Goal: Information Seeking & Learning: Check status

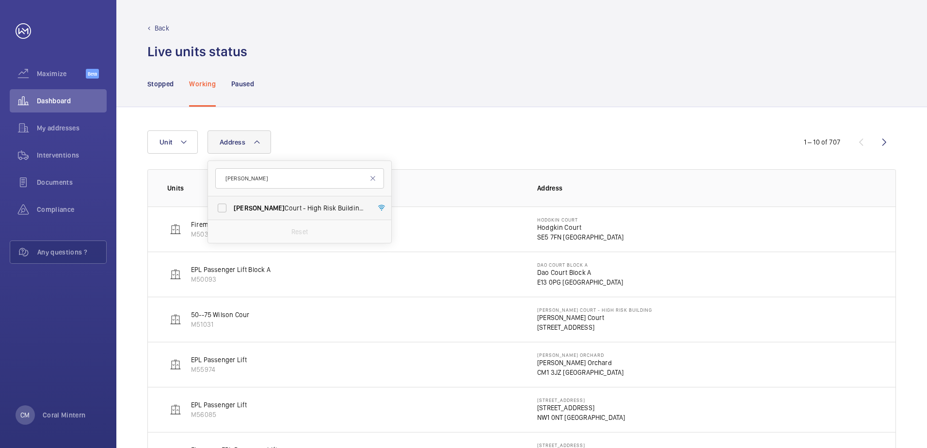
type input "[PERSON_NAME]"
click at [319, 206] on span "[PERSON_NAME] Court - High Risk Building - [PERSON_NAME][GEOGRAPHIC_DATA]" at bounding box center [300, 208] width 133 height 10
click at [232, 206] on input "[PERSON_NAME] Court - High Risk Building - [PERSON_NAME][GEOGRAPHIC_DATA]" at bounding box center [221, 207] width 19 height 19
checkbox input "true"
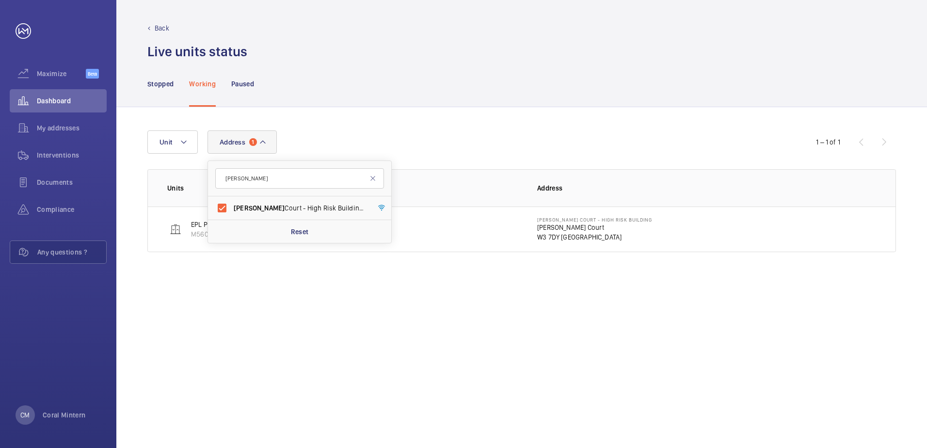
click at [364, 103] on div "Stopped Working Paused" at bounding box center [521, 84] width 749 height 46
click at [167, 78] on div "Stopped" at bounding box center [160, 84] width 26 height 46
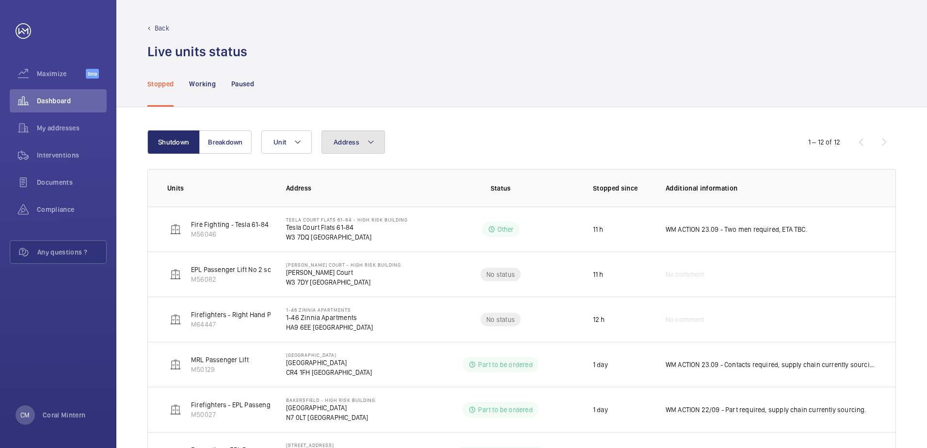
click at [335, 140] on span "Address" at bounding box center [347, 142] width 26 height 8
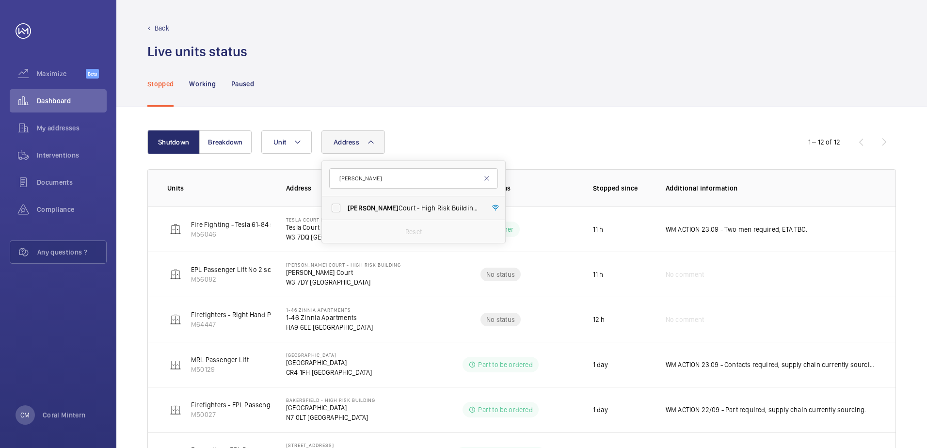
type input "[PERSON_NAME]"
click at [437, 218] on label "[PERSON_NAME] Court - High Risk Building - [PERSON_NAME][GEOGRAPHIC_DATA]" at bounding box center [406, 207] width 169 height 23
click at [346, 218] on input "[PERSON_NAME] Court - High Risk Building - [PERSON_NAME][GEOGRAPHIC_DATA]" at bounding box center [335, 207] width 19 height 19
checkbox input "true"
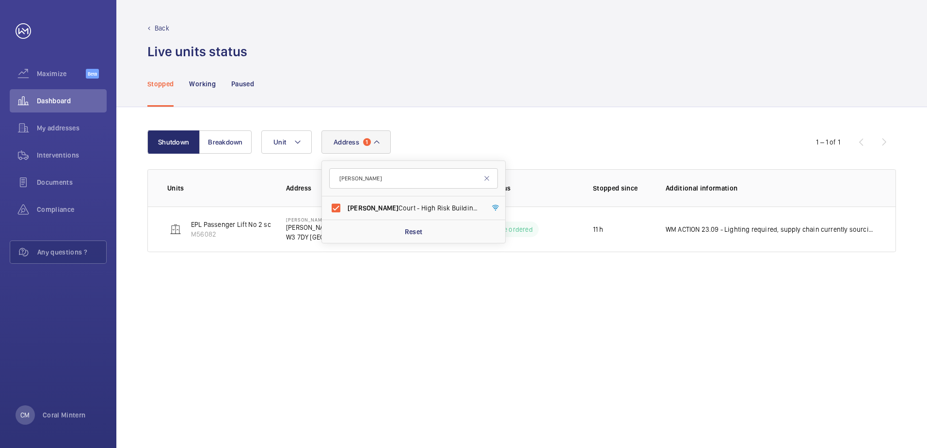
click at [580, 107] on div "Stopped Working Paused" at bounding box center [521, 84] width 811 height 47
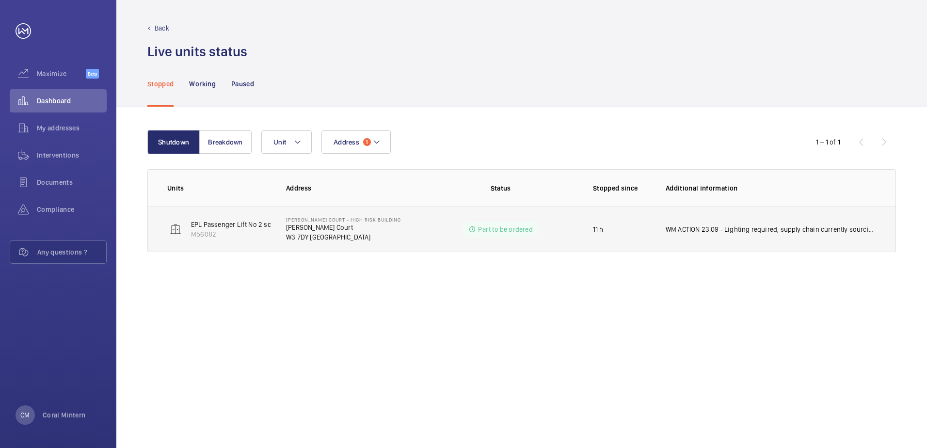
click at [783, 230] on p "WM ACTION 23.09 - Lighting required, supply chain currently sourcing." at bounding box center [771, 229] width 210 height 10
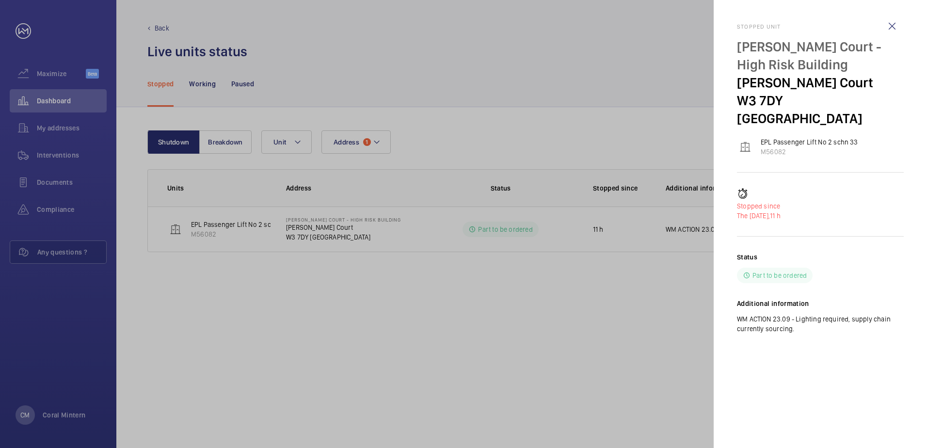
drag, startPoint x: 825, startPoint y: 321, endPoint x: 727, endPoint y: 19, distance: 317.7
click at [727, 19] on mat-sidenav "Stopped unit [PERSON_NAME] Court - High Risk Building [PERSON_NAME][GEOGRAPHIC_…" at bounding box center [820, 224] width 213 height 448
copy div "Stopped unit [PERSON_NAME] Court - High Risk Building [PERSON_NAME][GEOGRAPHIC_…"
